Goal: Transaction & Acquisition: Subscribe to service/newsletter

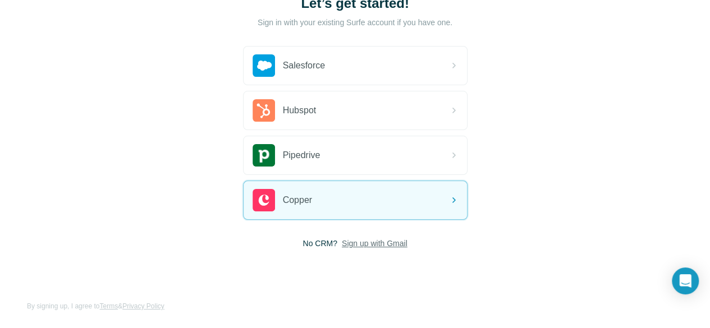
scroll to position [30, 0]
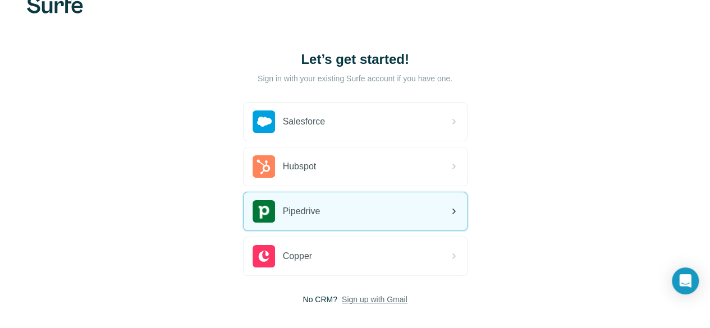
click at [244, 228] on div "Pipedrive" at bounding box center [355, 211] width 223 height 38
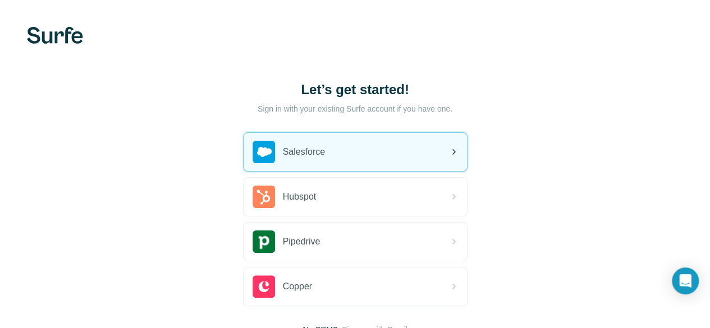
scroll to position [86, 0]
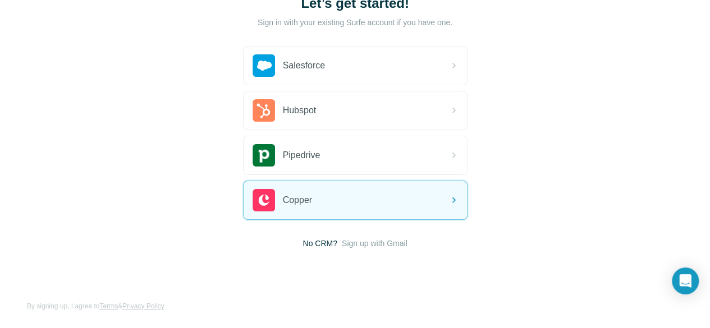
click at [342, 246] on span "Sign up with Gmail" at bounding box center [375, 243] width 66 height 11
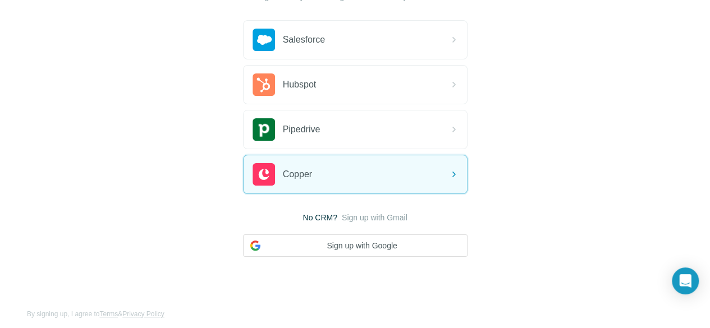
scroll to position [120, 0]
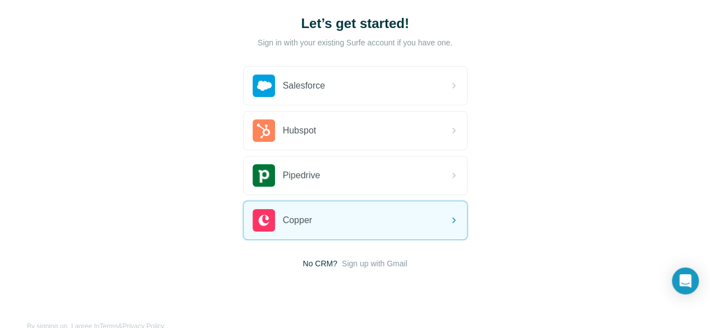
scroll to position [86, 0]
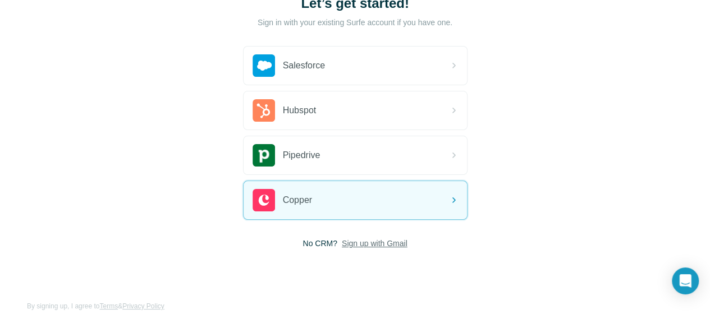
click at [342, 238] on span "Sign up with Gmail" at bounding box center [375, 243] width 66 height 11
click at [243, 275] on button "Sign up with Google" at bounding box center [355, 271] width 224 height 22
